Goal: Task Accomplishment & Management: Manage account settings

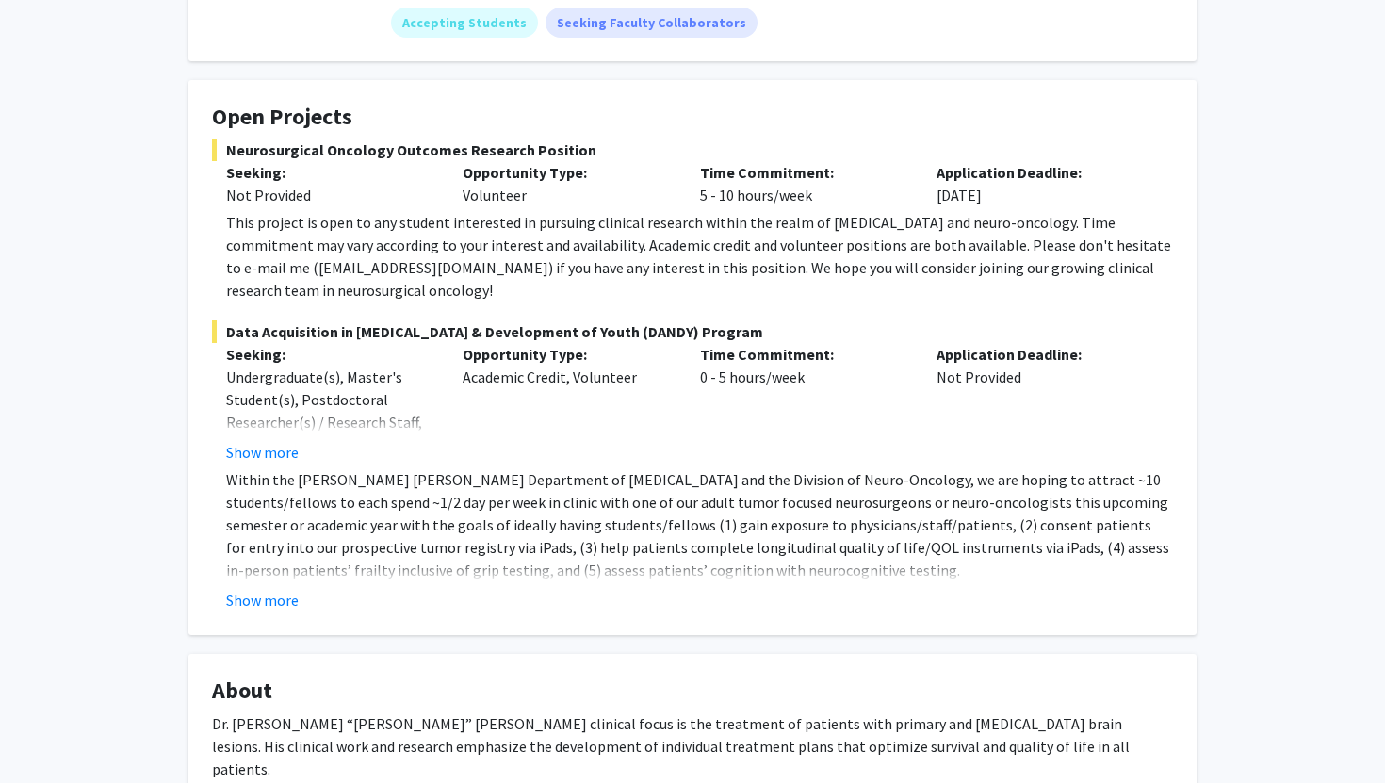
scroll to position [294, 0]
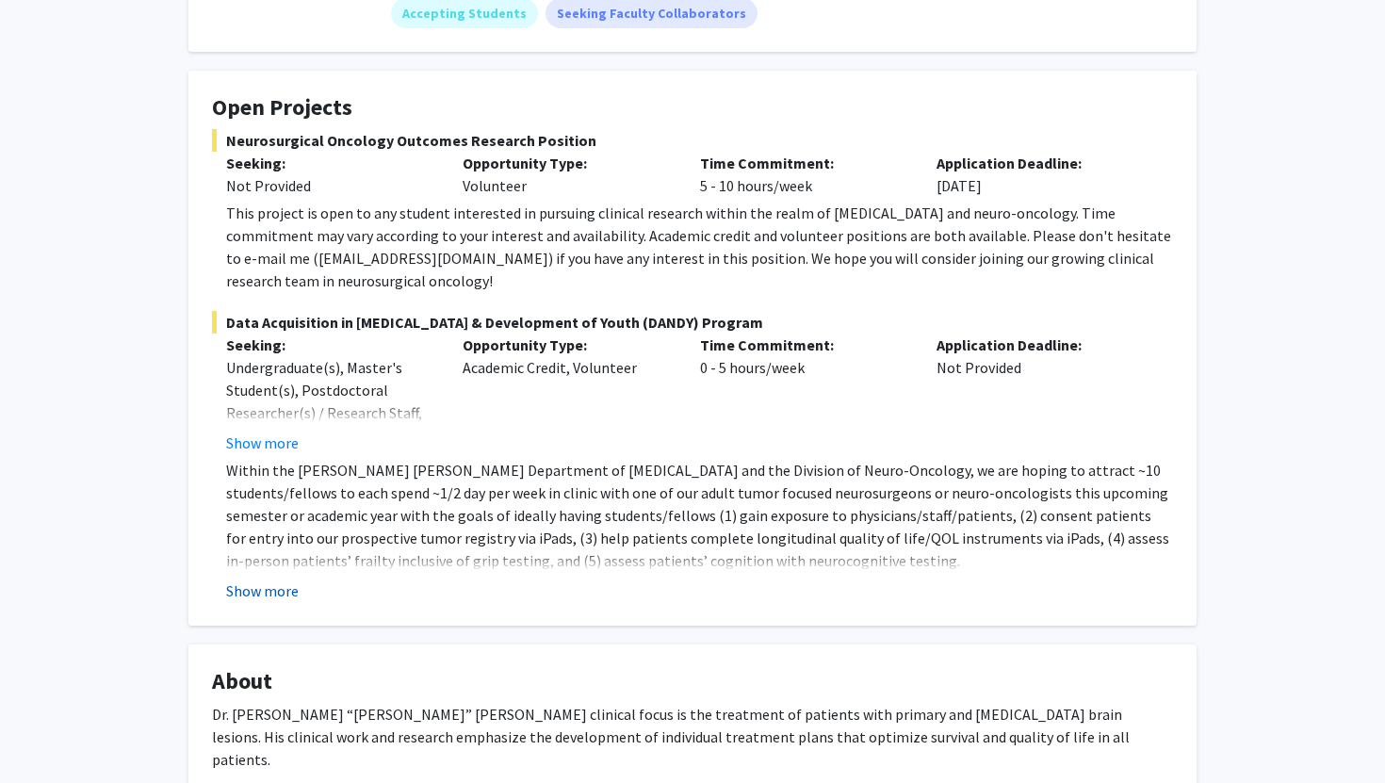
click at [271, 580] on button "Show more" at bounding box center [262, 591] width 73 height 23
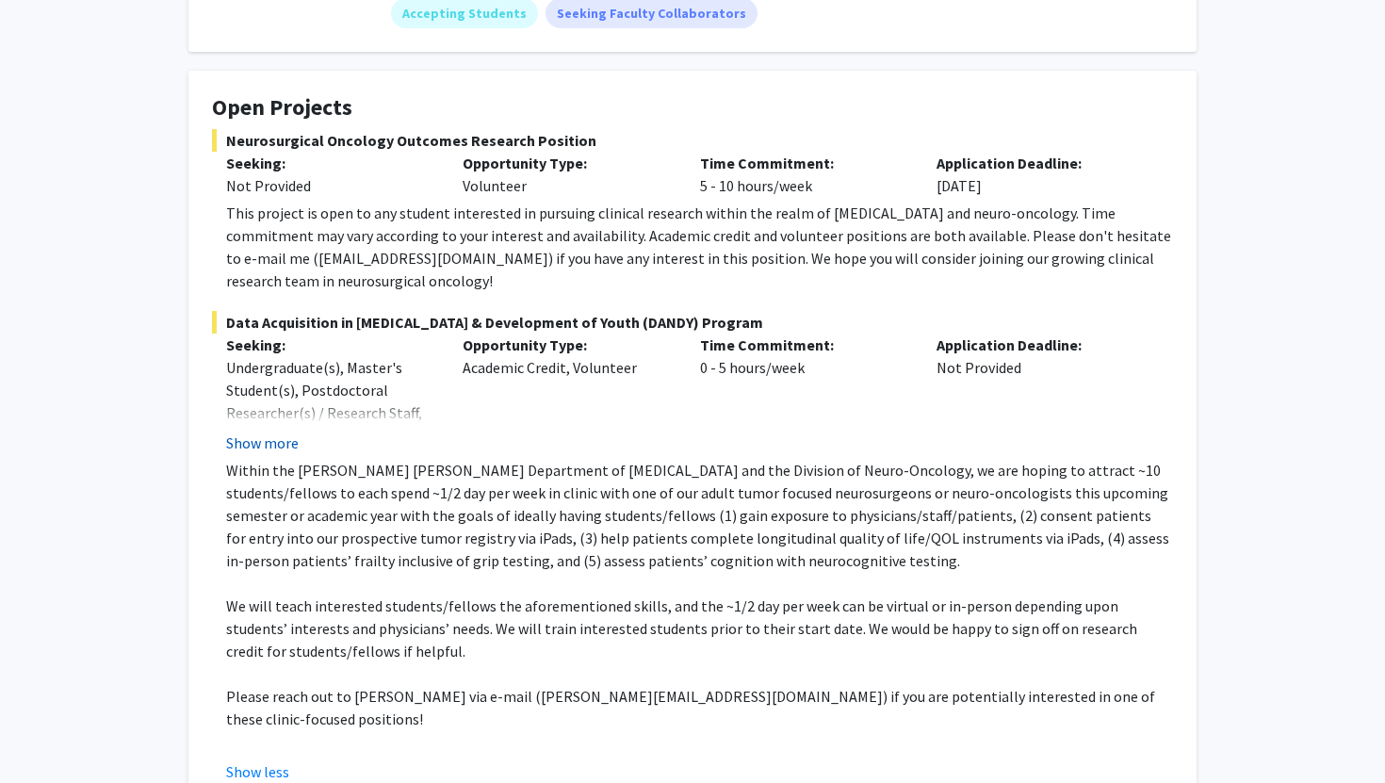
click at [277, 432] on button "Show more" at bounding box center [262, 443] width 73 height 23
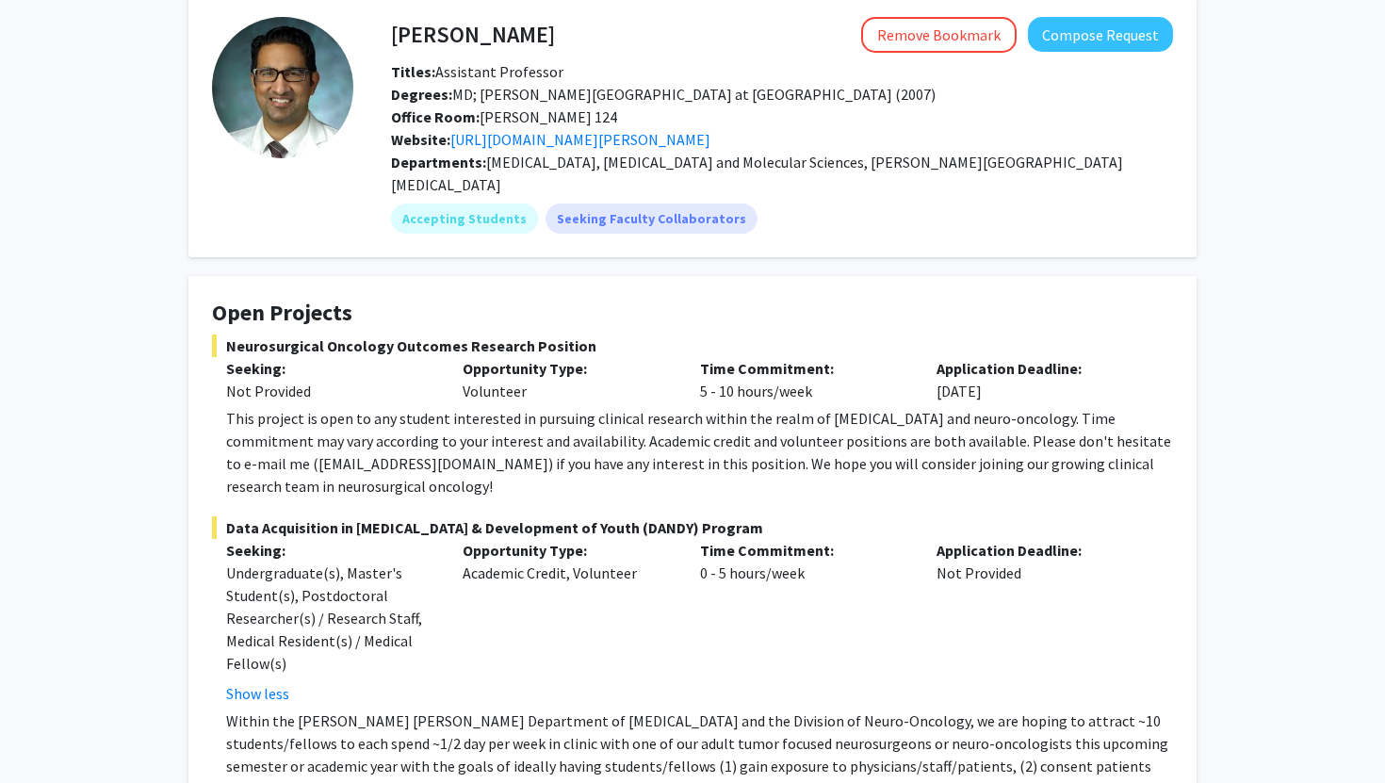
scroll to position [0, 0]
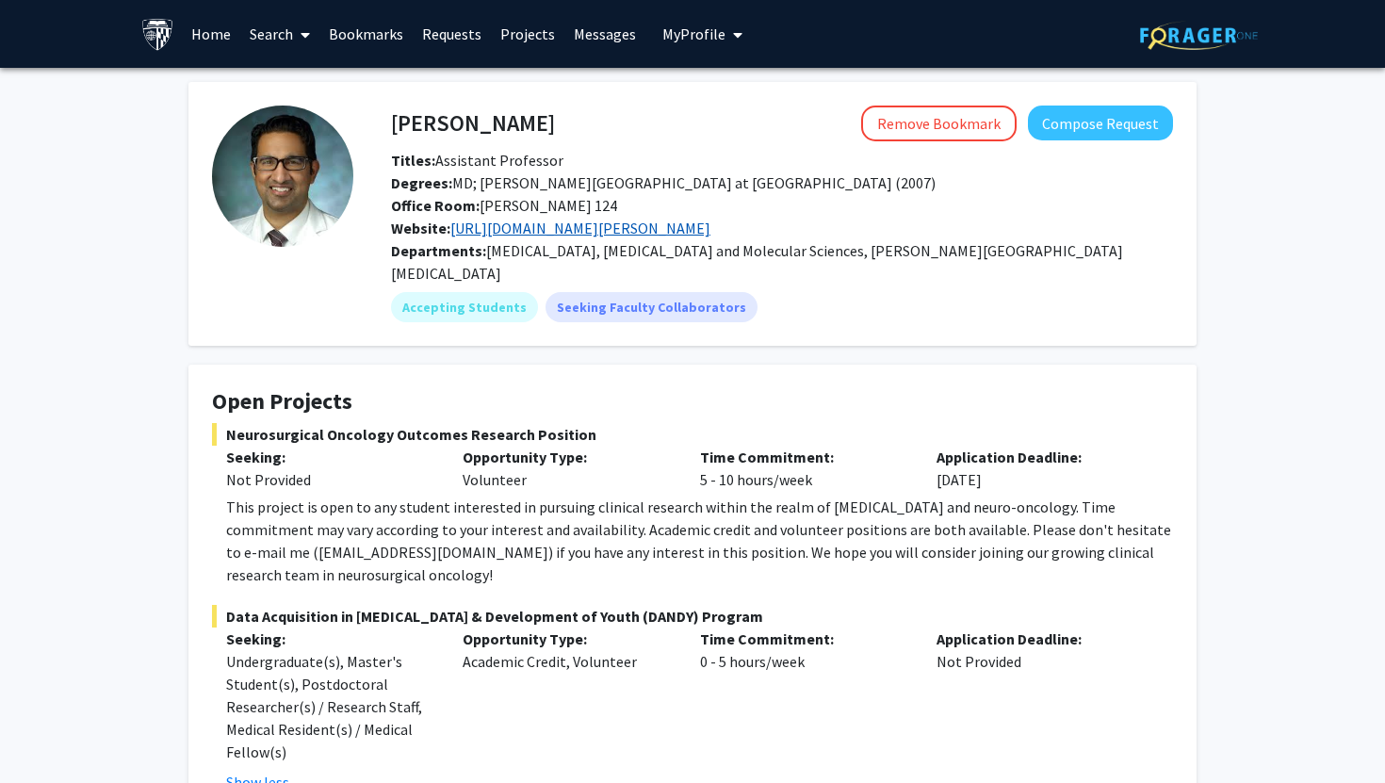
click at [692, 231] on link "[URL][DOMAIN_NAME][PERSON_NAME]" at bounding box center [581, 228] width 260 height 19
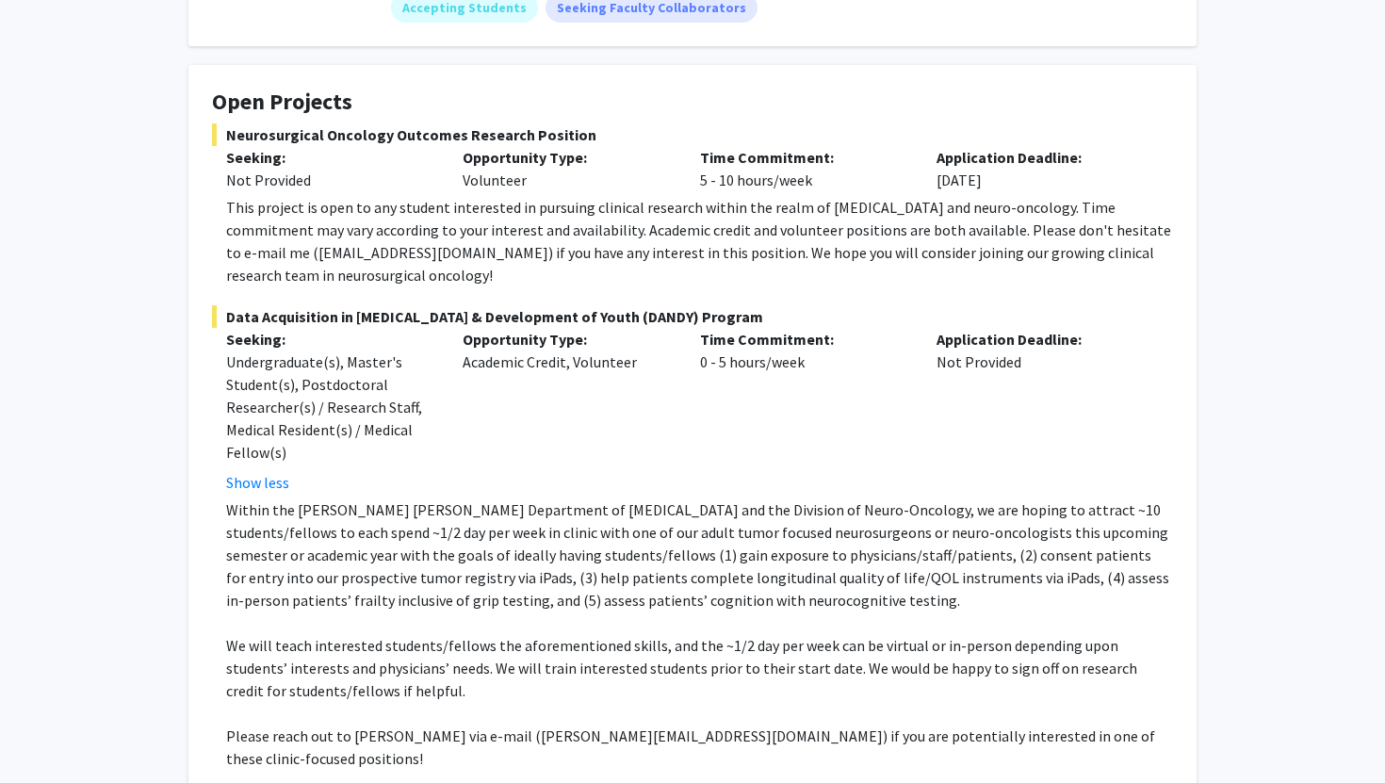
scroll to position [296, 0]
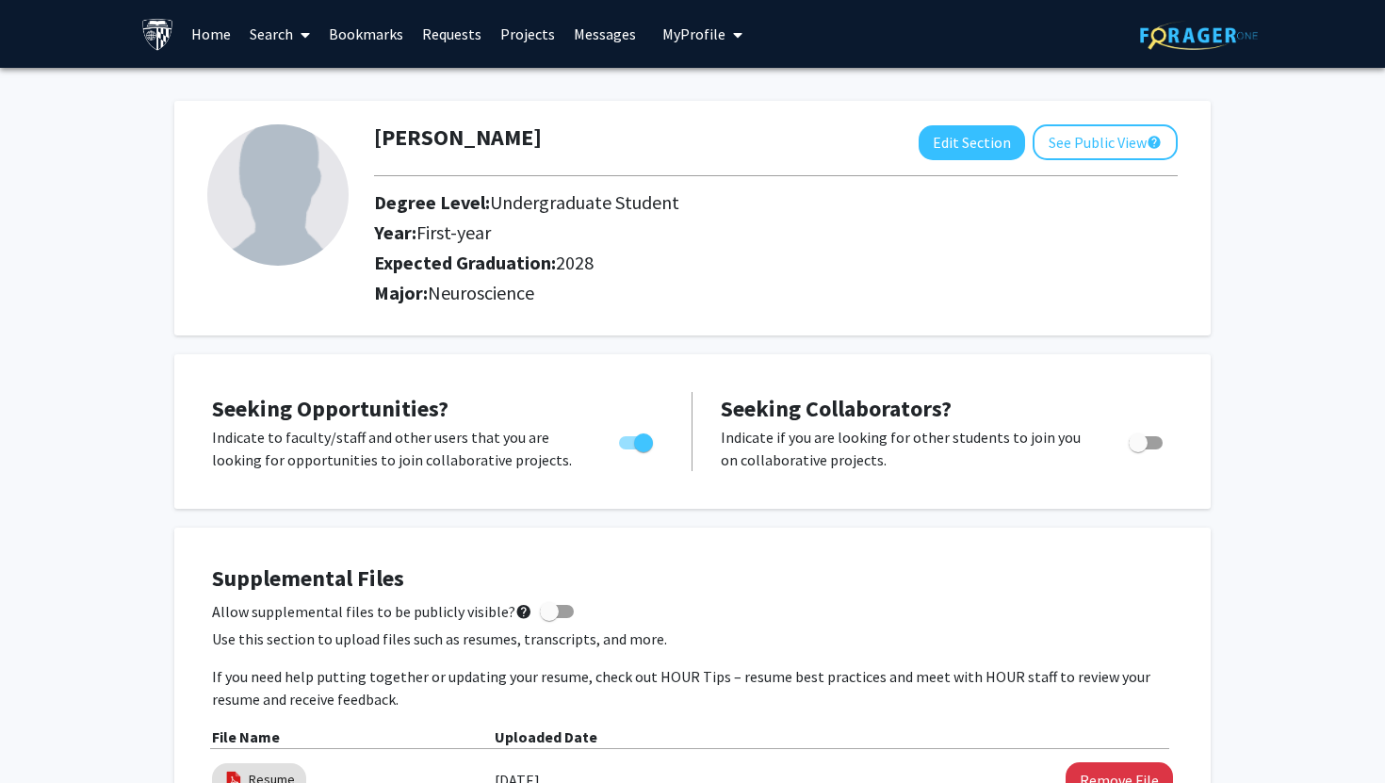
click at [964, 123] on div "[PERSON_NAME] Edit Section See Public View help Degree Level: Undergraduate Stu…" at bounding box center [692, 218] width 1037 height 235
click at [959, 138] on button "Edit Section" at bounding box center [972, 142] width 107 height 35
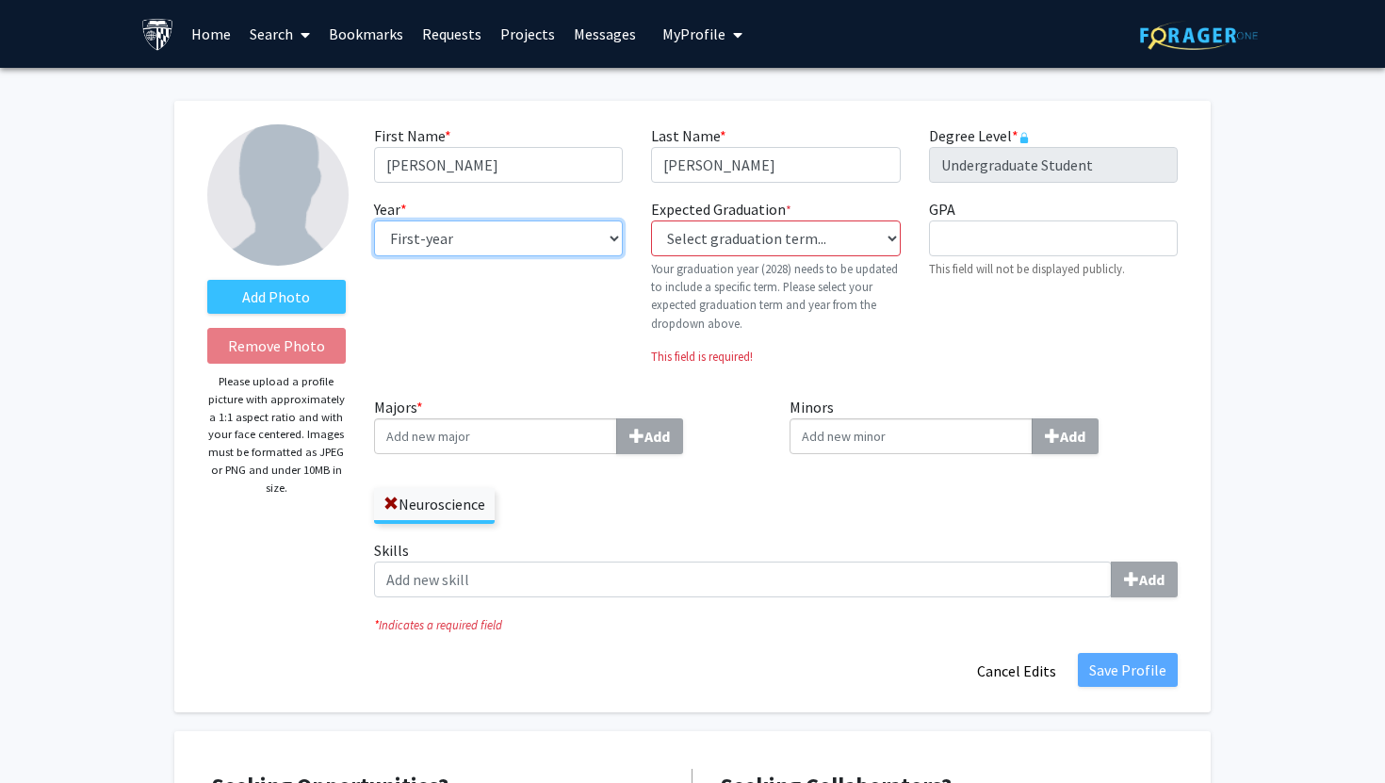
click at [598, 237] on select "--- First-year Sophomore Junior Senior Postbaccalaureate Certificate" at bounding box center [498, 239] width 249 height 36
select select "sophomore"
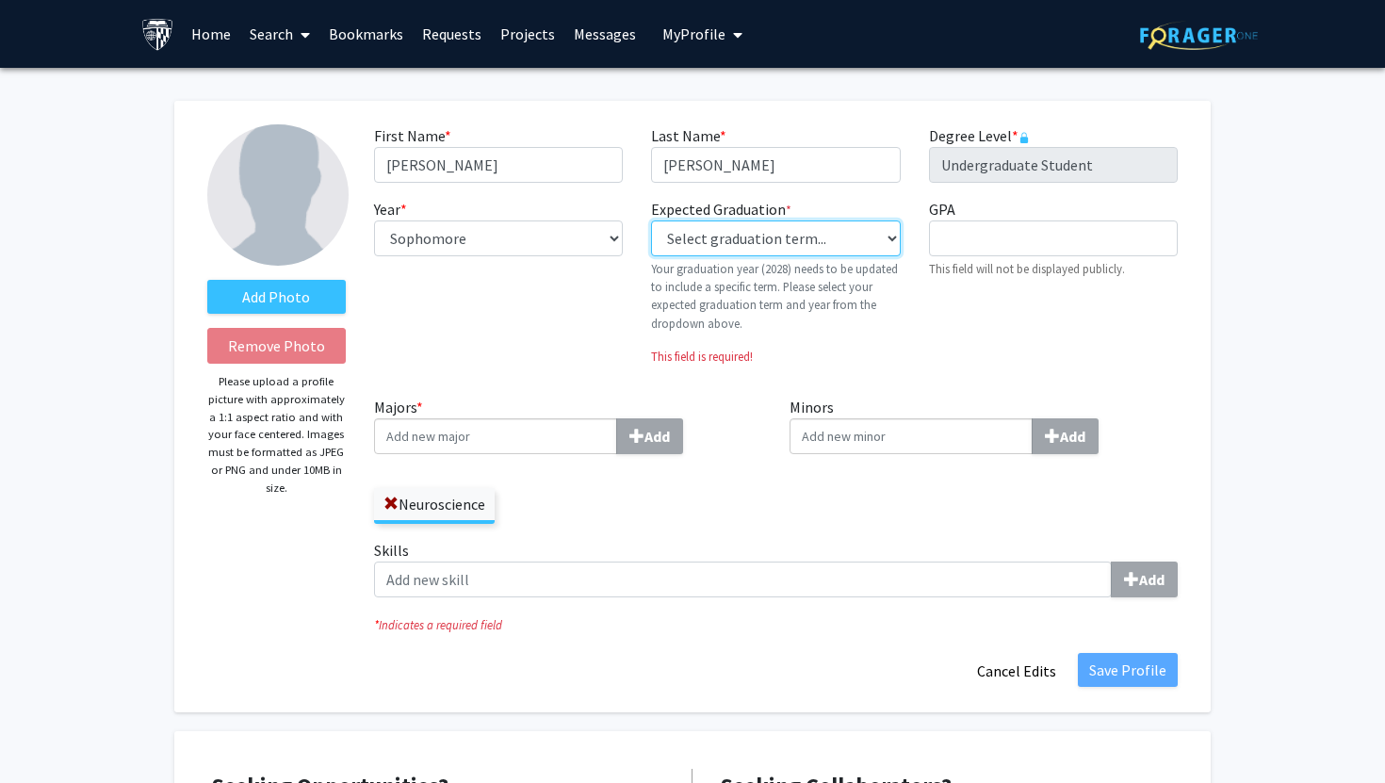
click at [730, 253] on select "Select graduation term... Previous: 2028 (Please select a specific term) Spring…" at bounding box center [775, 239] width 249 height 36
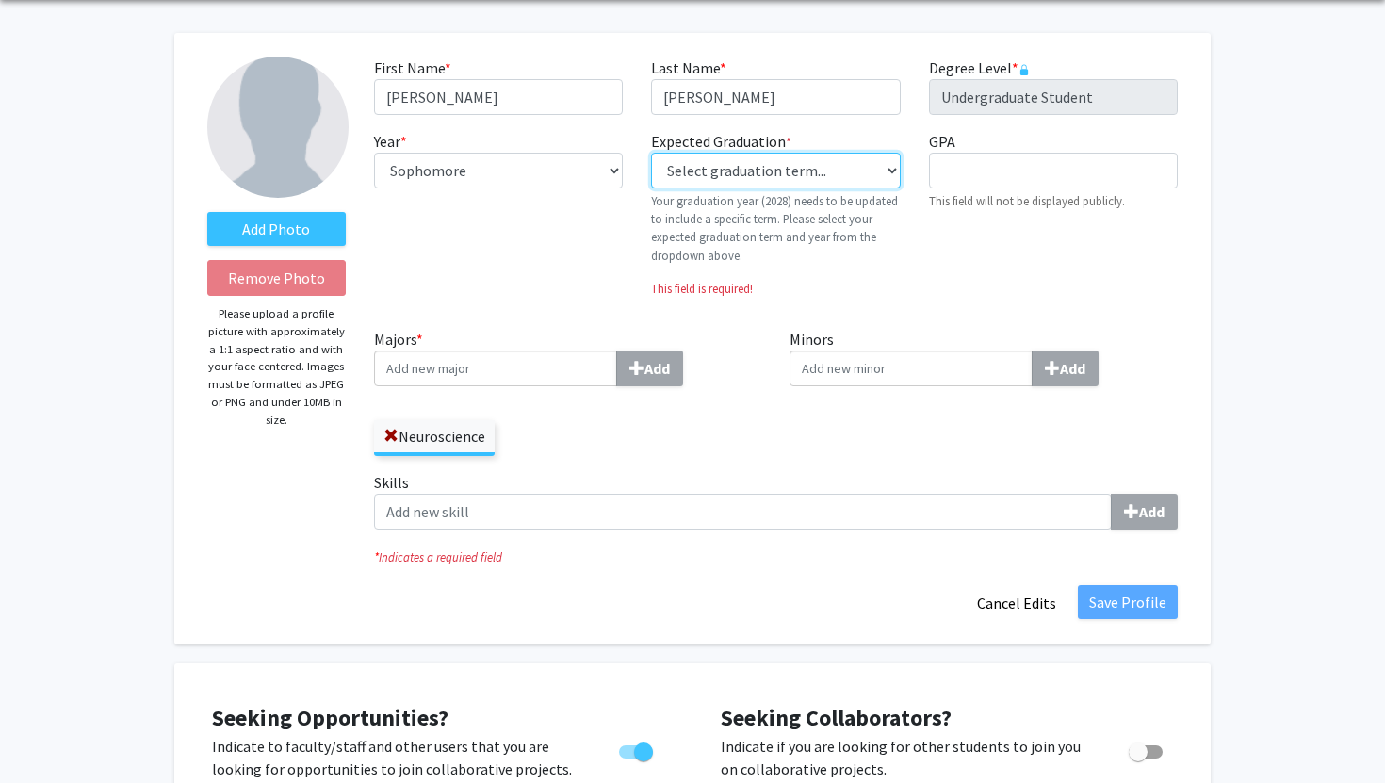
scroll to position [70, 0]
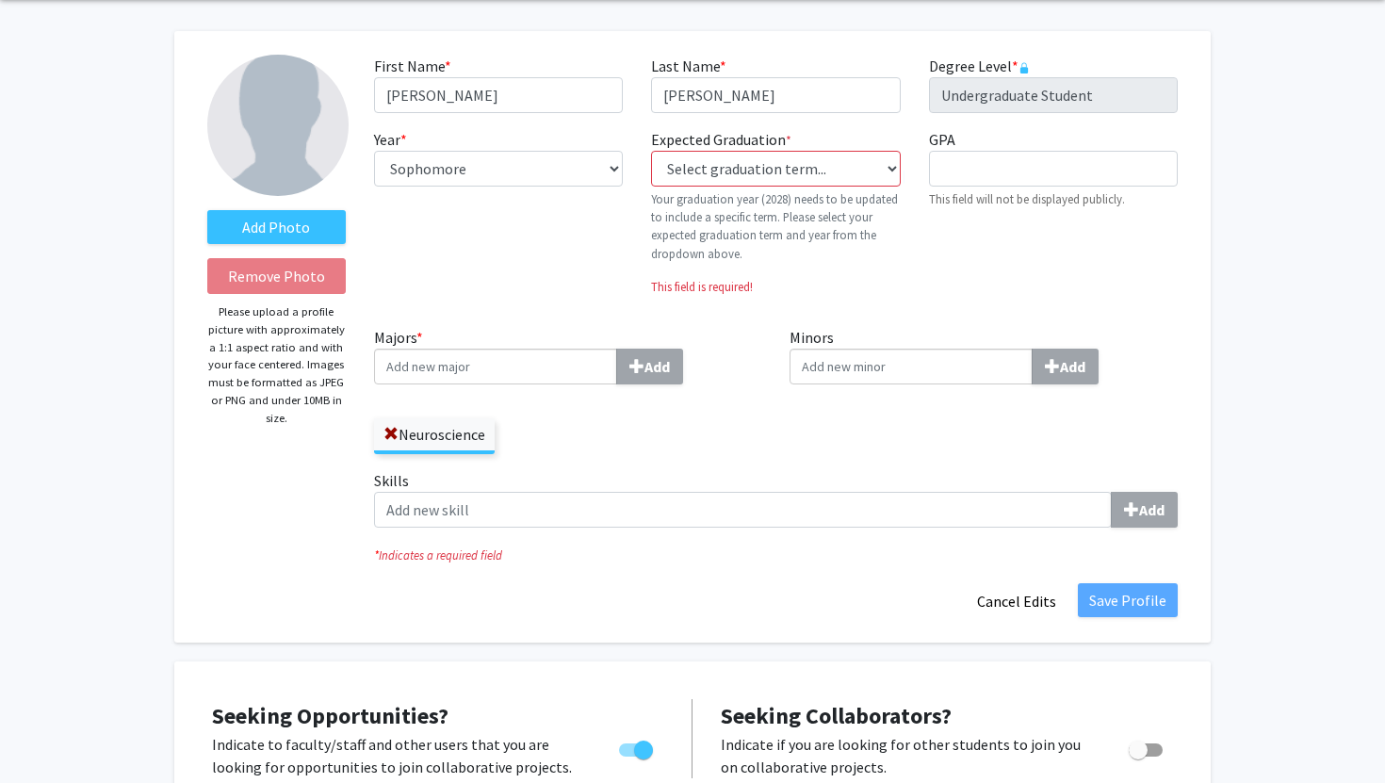
click at [905, 538] on div "Skills Add" at bounding box center [776, 506] width 832 height 74
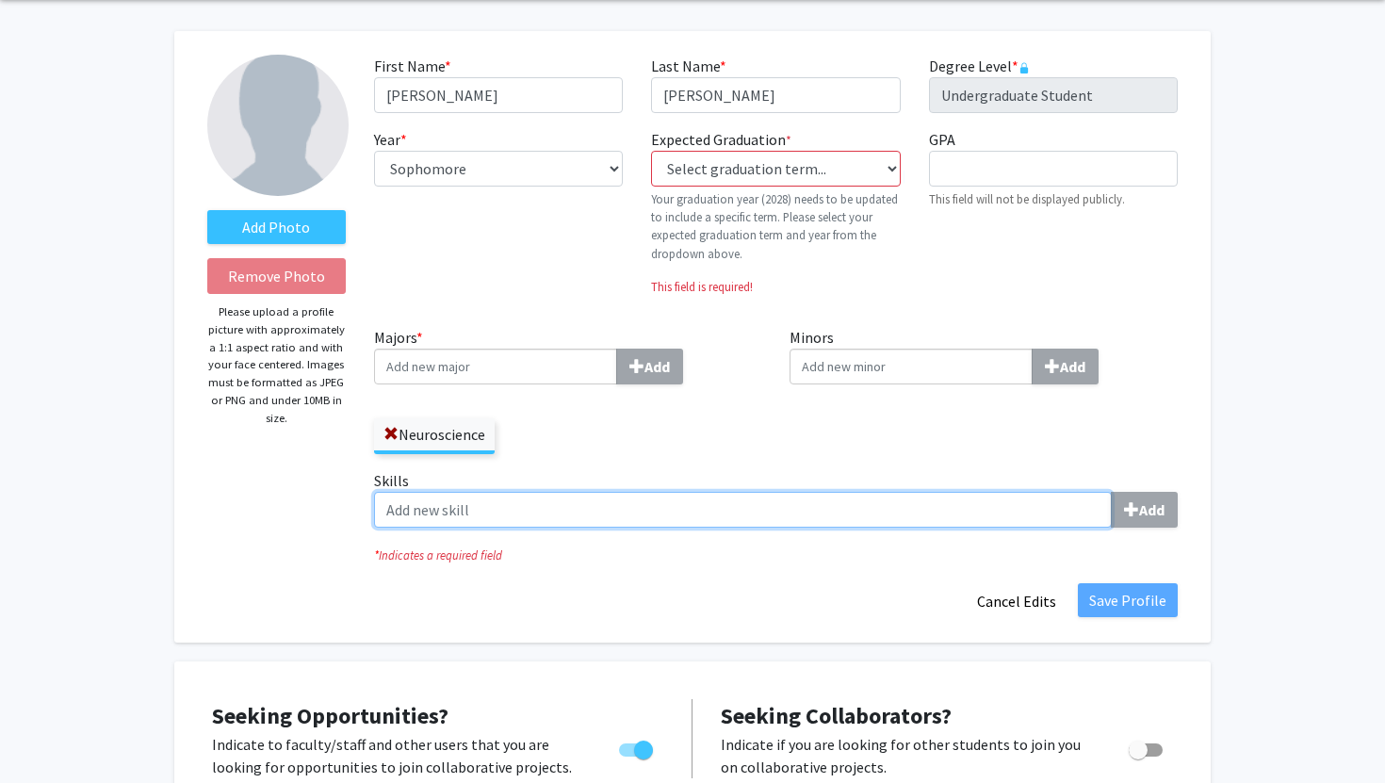
click at [898, 526] on input "Skills Add" at bounding box center [743, 510] width 738 height 36
type input "Animal Handling"
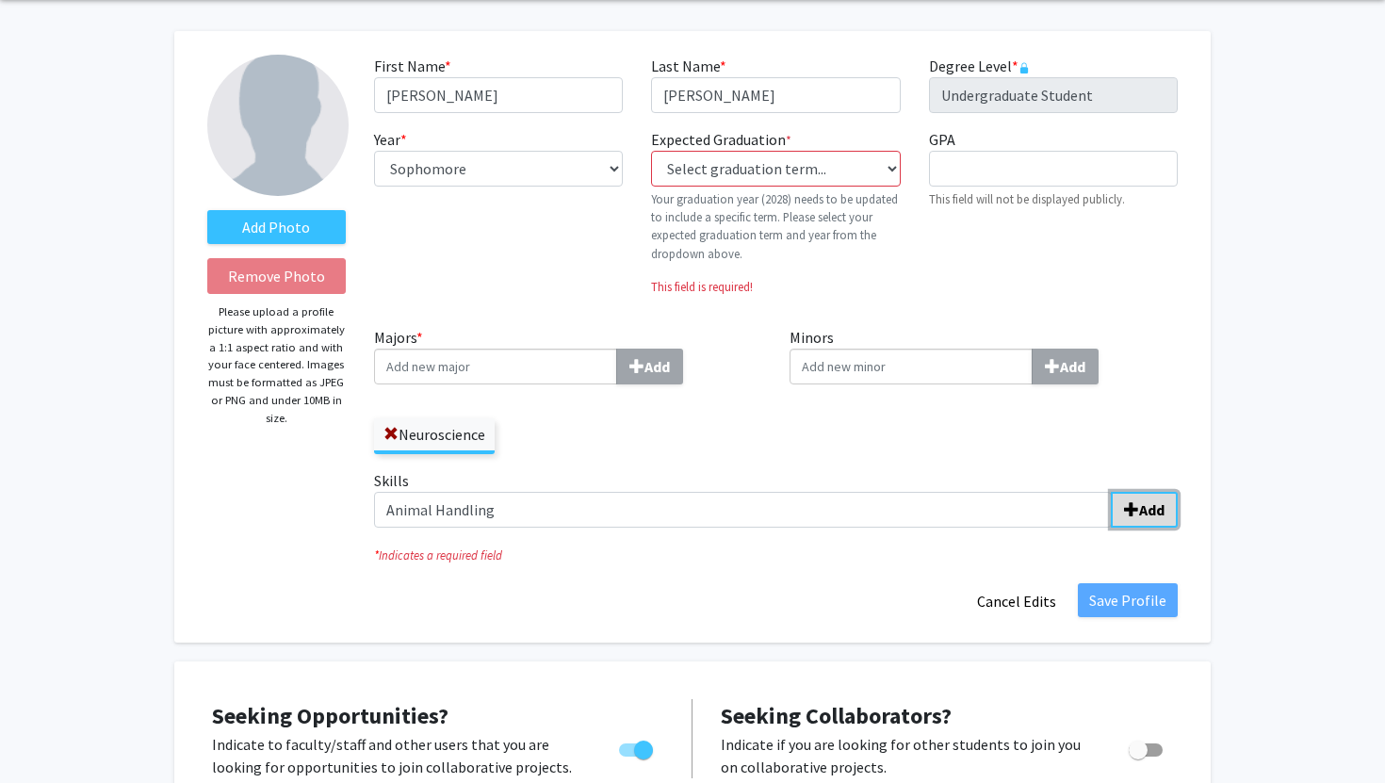
click at [1157, 504] on b "Add" at bounding box center [1152, 509] width 25 height 19
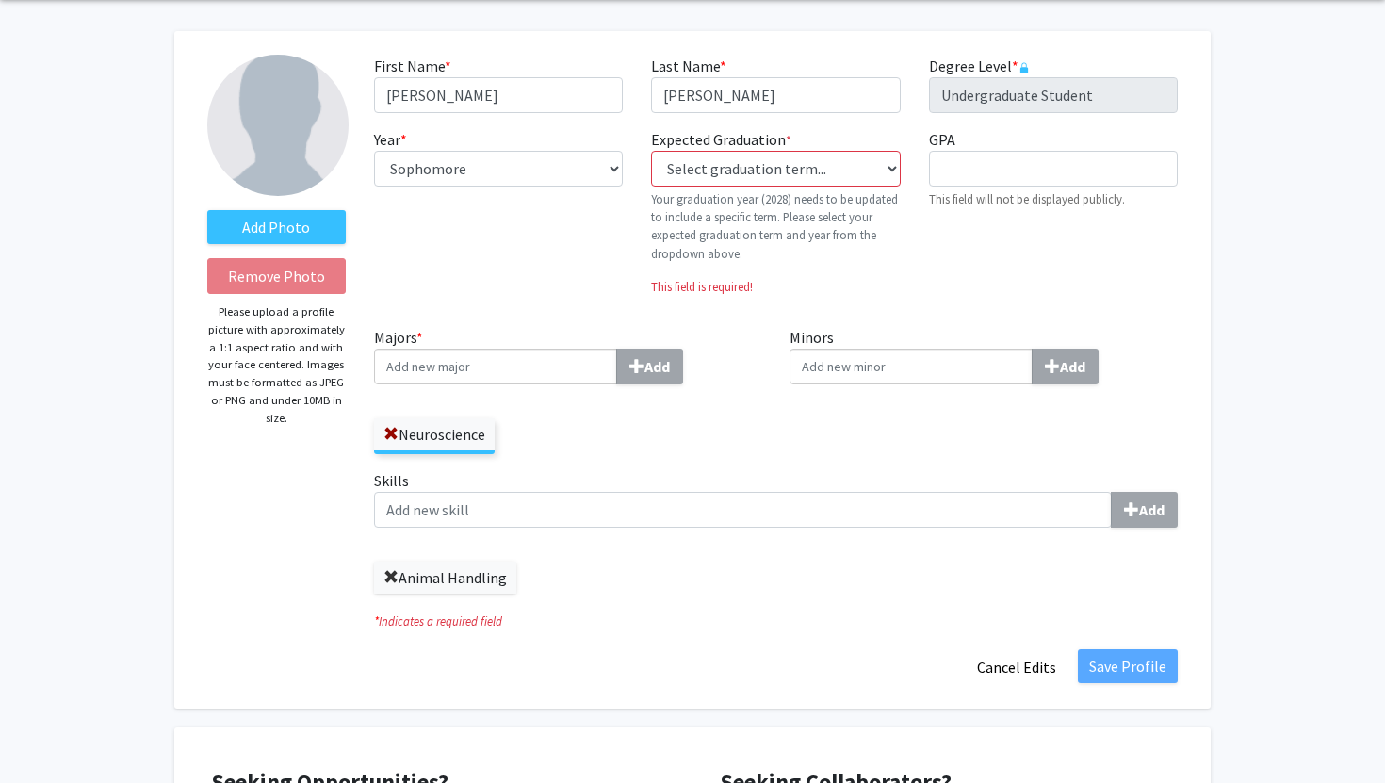
click at [388, 576] on span at bounding box center [391, 577] width 15 height 15
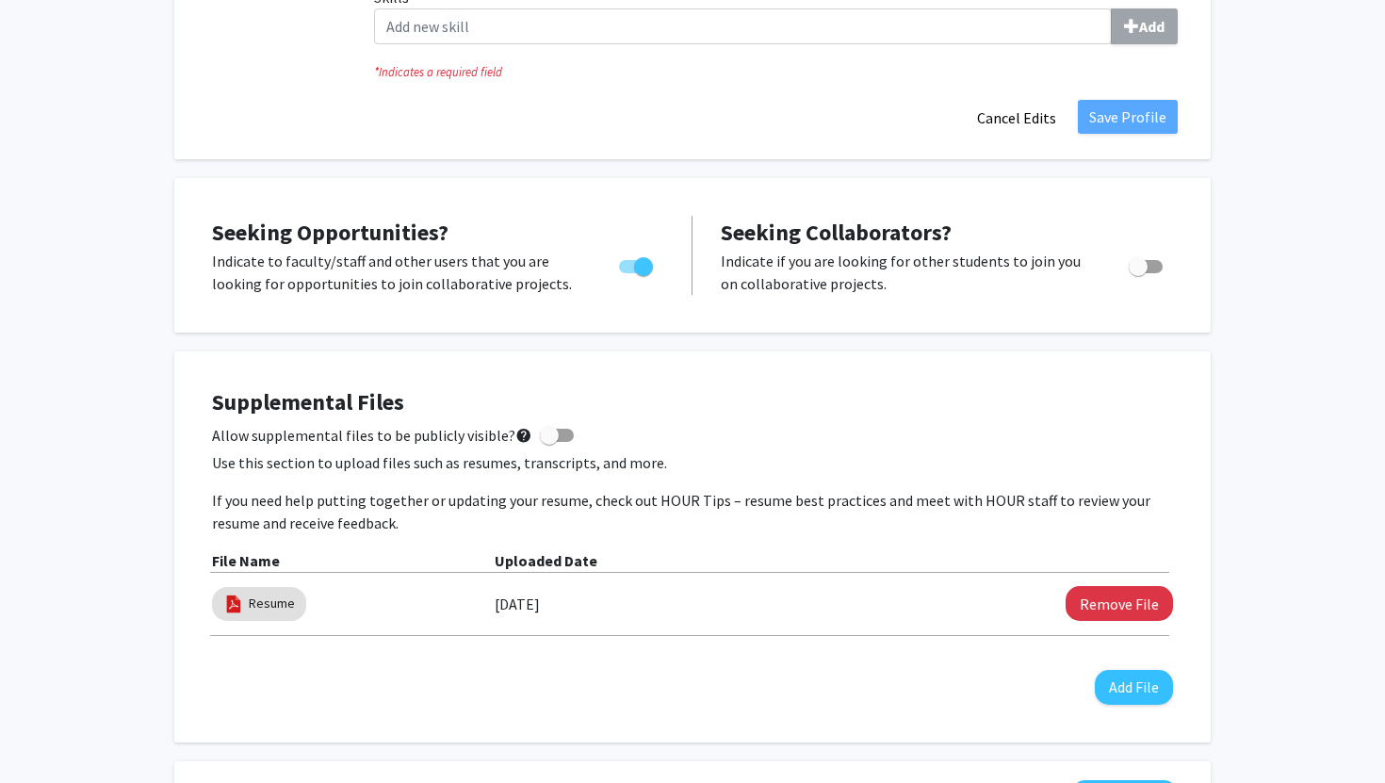
scroll to position [561, 0]
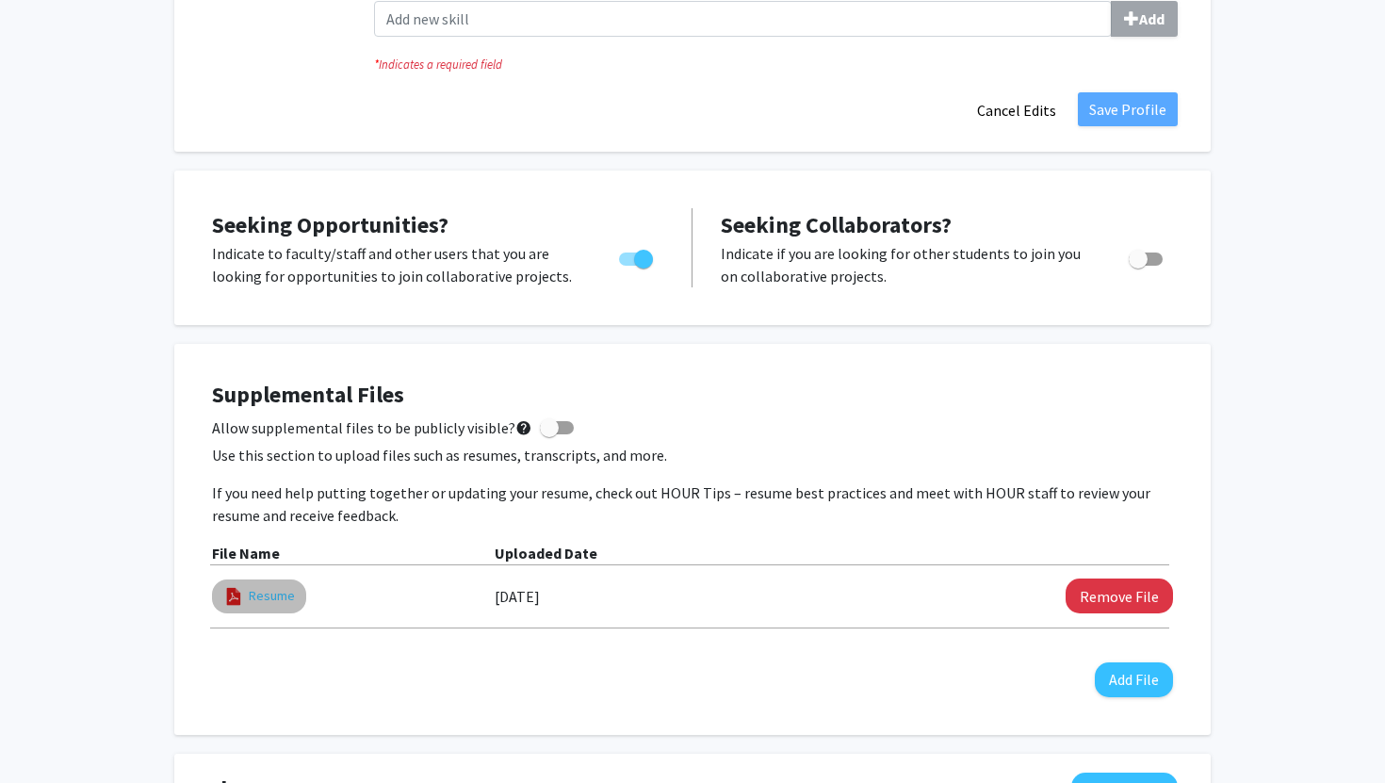
click at [284, 599] on link "Resume" at bounding box center [272, 596] width 46 height 20
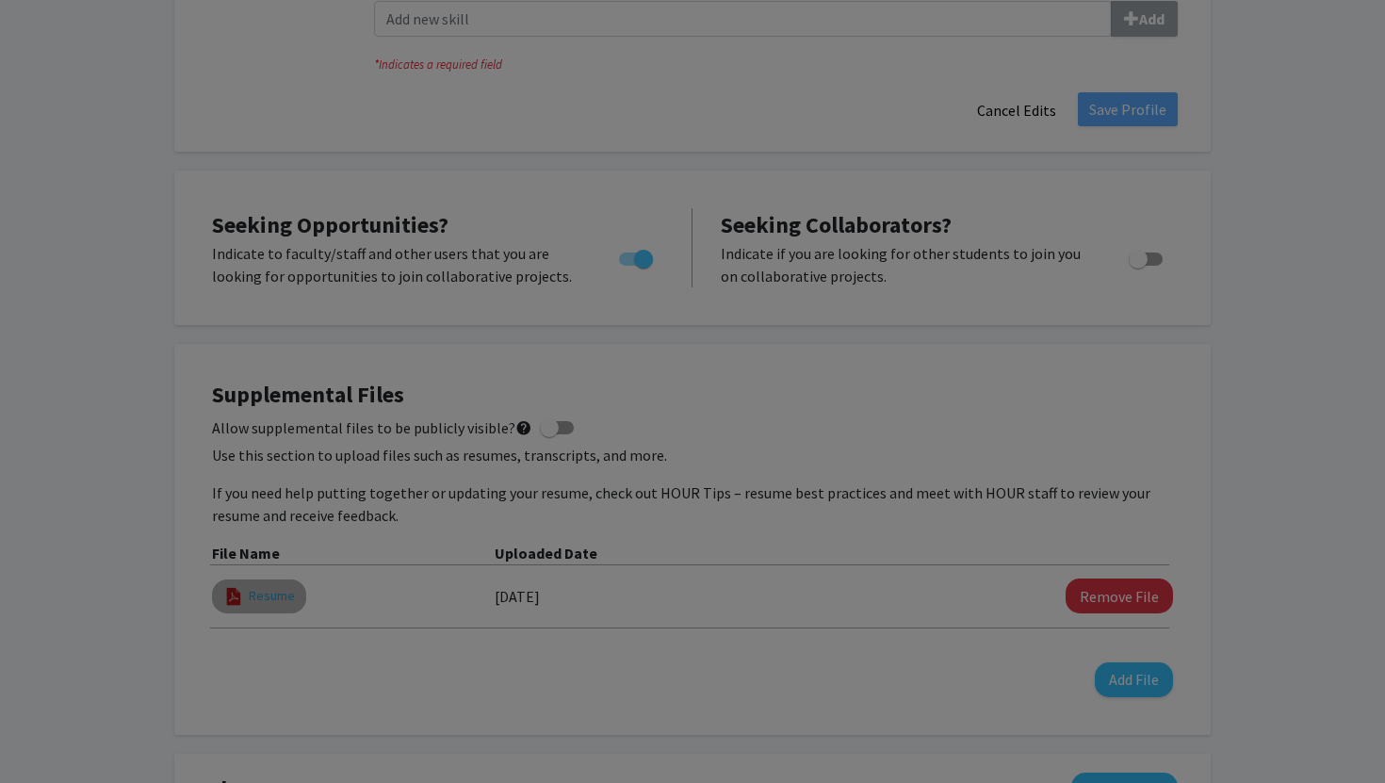
select select "custom"
type input "0"
select select "custom"
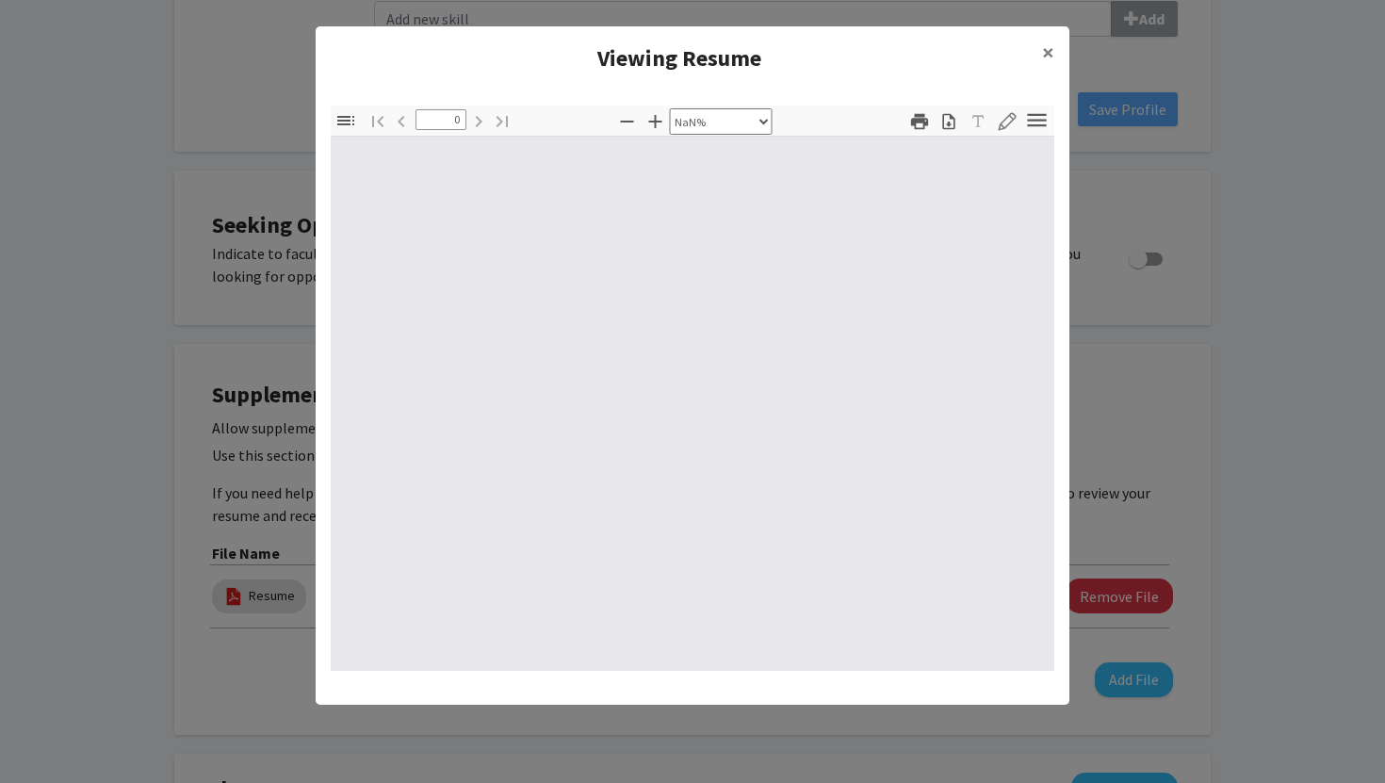
type input "1"
select select "auto"
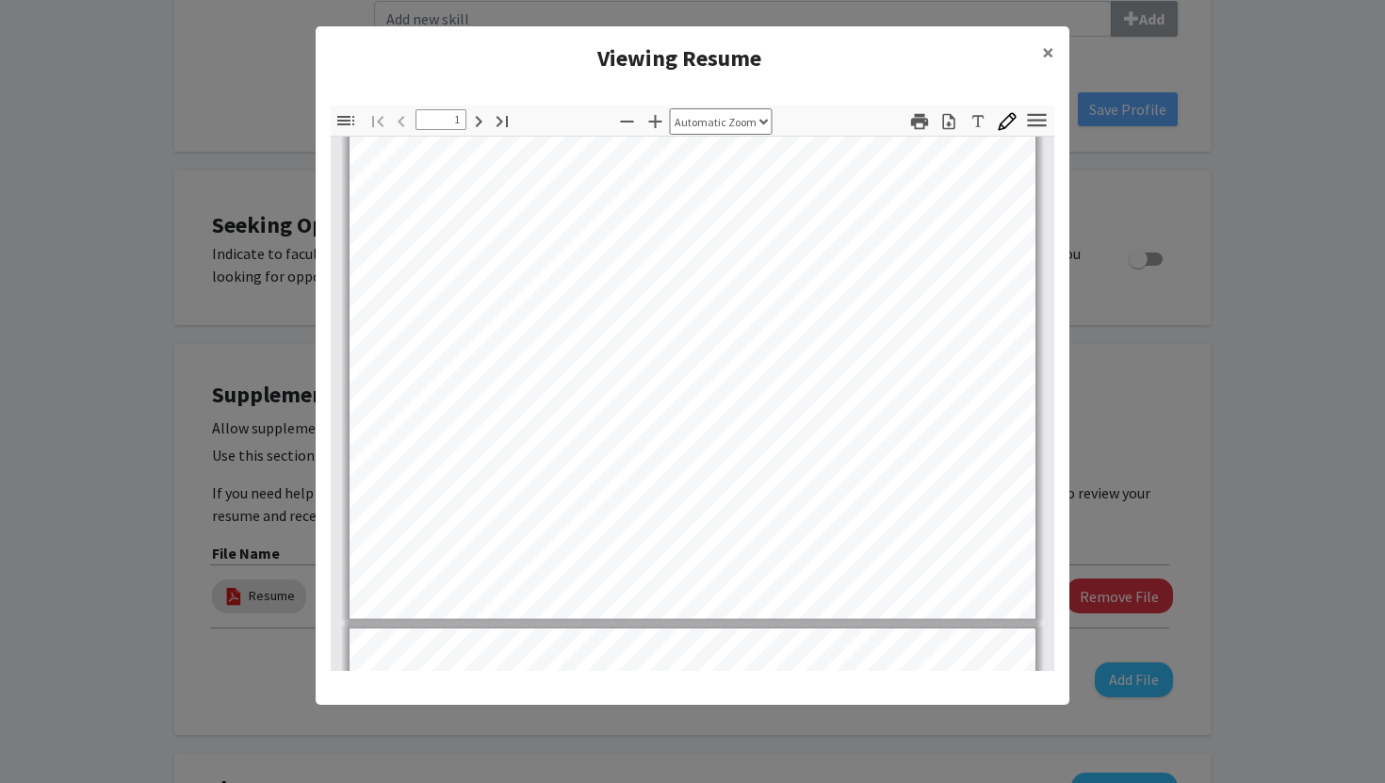
scroll to position [0, 0]
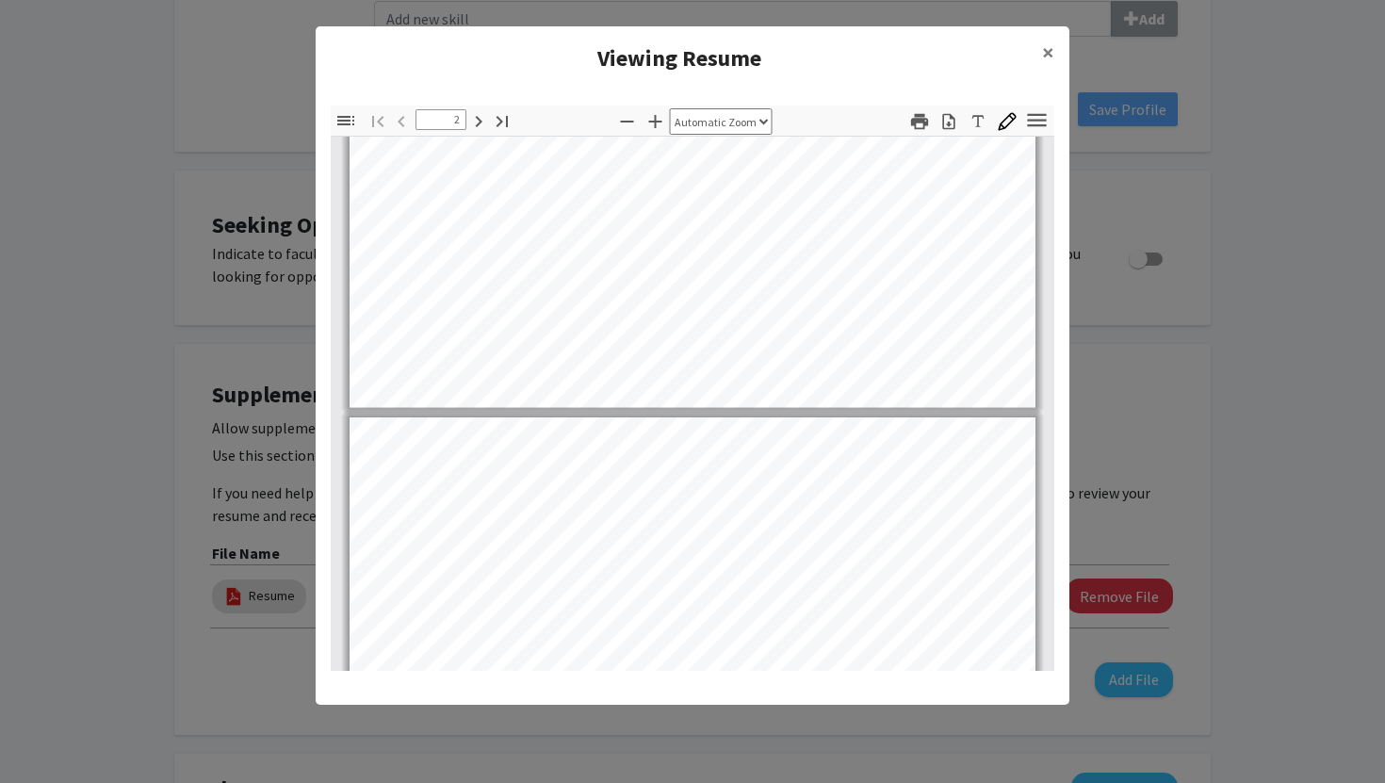
type input "1"
click at [1046, 50] on span "×" at bounding box center [1048, 52] width 12 height 29
